Goal: Task Accomplishment & Management: Complete application form

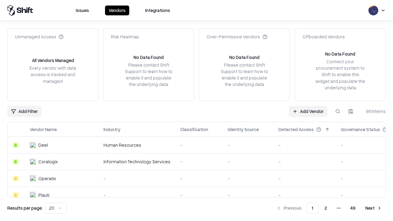
click at [308, 111] on link "Add Vendor" at bounding box center [308, 111] width 38 height 11
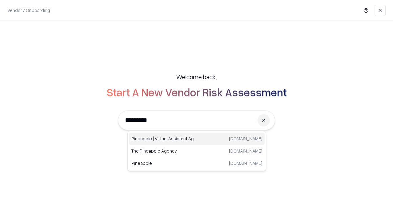
click at [197, 139] on div "Pineapple | Virtual Assistant Agency [DOMAIN_NAME]" at bounding box center [197, 139] width 136 height 12
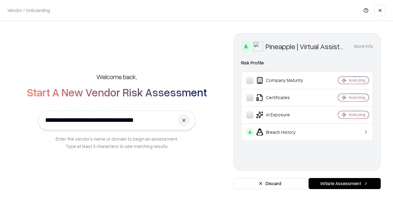
type input "**********"
click at [345, 184] on button "Initiate Assessment" at bounding box center [345, 183] width 72 height 11
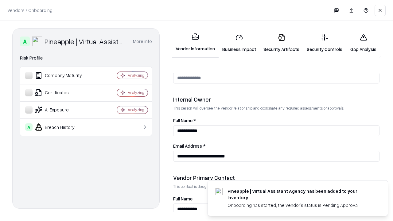
scroll to position [318, 0]
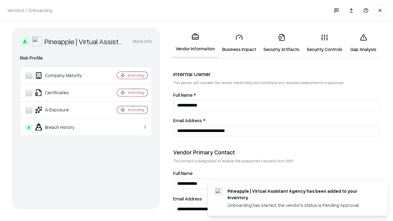
click at [282, 43] on link "Security Artifacts" at bounding box center [281, 43] width 43 height 29
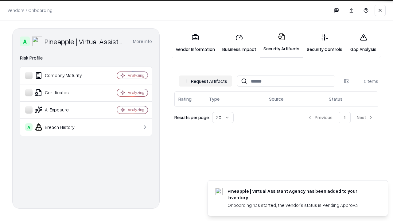
click at [206, 81] on button "Request Artifacts" at bounding box center [205, 81] width 53 height 11
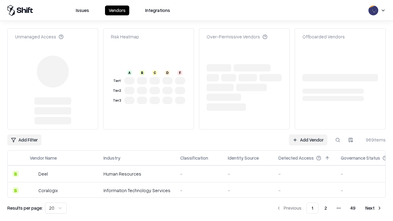
click at [308, 135] on link "Add Vendor" at bounding box center [308, 140] width 38 height 11
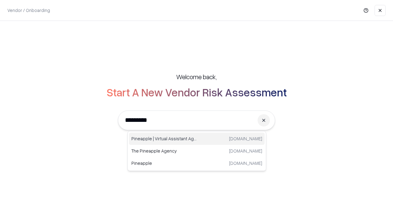
click at [197, 139] on div "Pineapple | Virtual Assistant Agency [DOMAIN_NAME]" at bounding box center [197, 139] width 136 height 12
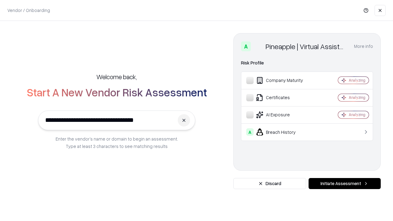
type input "**********"
click at [345, 184] on button "Initiate Assessment" at bounding box center [345, 183] width 72 height 11
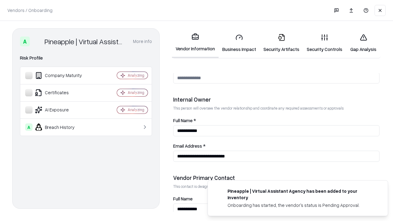
scroll to position [318, 0]
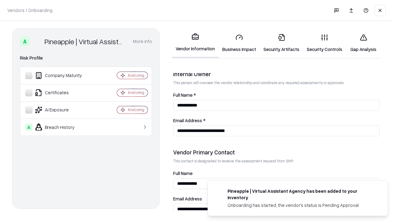
click at [364, 43] on link "Gap Analysis" at bounding box center [363, 43] width 35 height 29
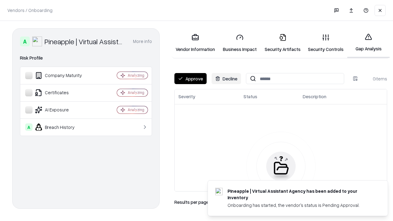
click at [191, 79] on button "Approve" at bounding box center [191, 78] width 32 height 11
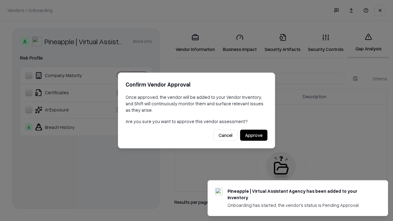
click at [254, 135] on button "Approve" at bounding box center [253, 135] width 27 height 11
